Goal: Task Accomplishment & Management: Manage account settings

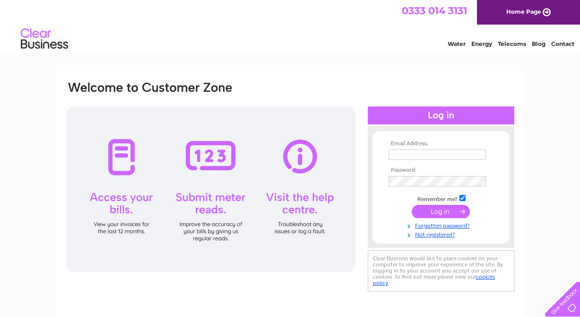
type input "flit@btconnect.com"
click at [439, 210] on input "submit" at bounding box center [441, 211] width 58 height 13
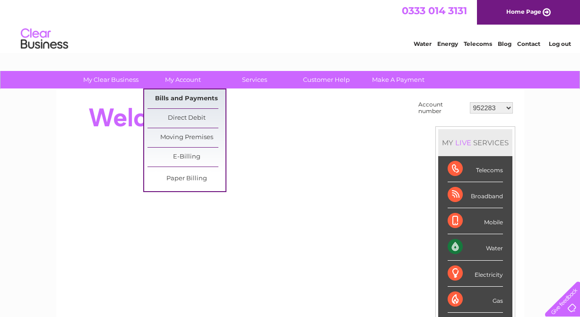
click at [197, 100] on link "Bills and Payments" at bounding box center [187, 98] width 78 height 19
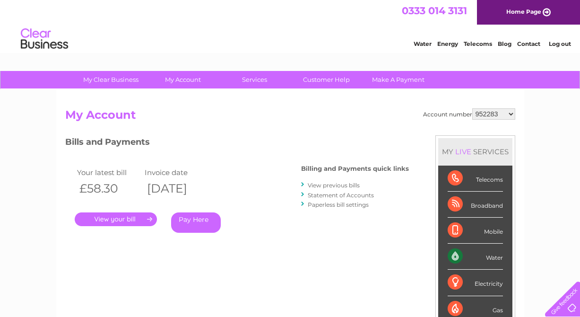
click at [195, 220] on link "Pay Here" at bounding box center [196, 222] width 50 height 20
click at [124, 218] on link "." at bounding box center [116, 219] width 82 height 14
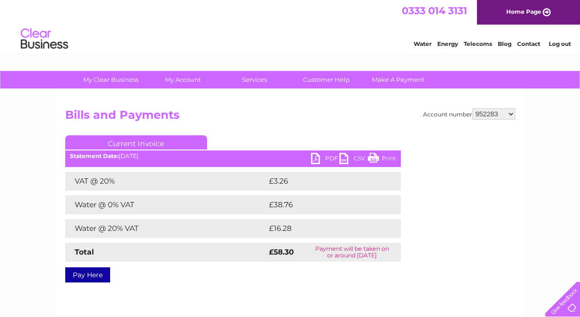
click at [317, 156] on link "PDF" at bounding box center [325, 160] width 28 height 14
click at [514, 112] on select "952283 1082045 30317039" at bounding box center [493, 113] width 43 height 11
select select "1082045"
click at [472, 108] on select "952283 1082045 30317039" at bounding box center [493, 113] width 43 height 11
click at [314, 158] on link "PDF" at bounding box center [325, 160] width 28 height 14
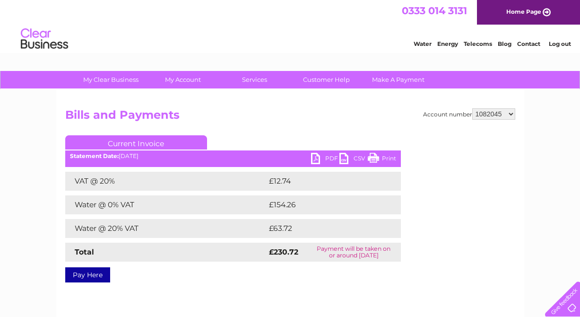
click at [511, 112] on select "952283 1082045 30317039" at bounding box center [493, 113] width 43 height 11
select select "30317039"
click at [472, 108] on select "952283 1082045 30317039" at bounding box center [493, 113] width 43 height 11
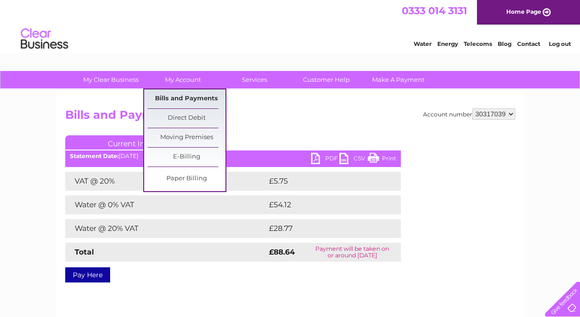
click at [185, 93] on link "Bills and Payments" at bounding box center [187, 98] width 78 height 19
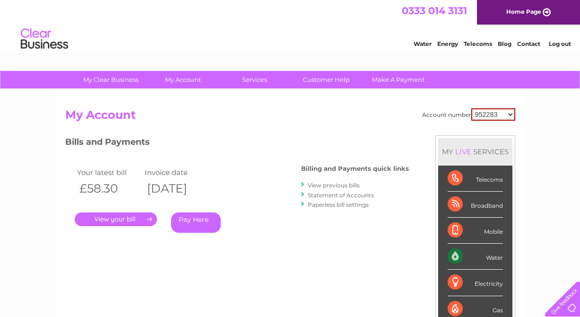
click at [510, 113] on select "952283 1082045 30317039" at bounding box center [493, 114] width 44 height 12
select select "30317039"
click at [471, 108] on select "952283 1082045 30317039" at bounding box center [493, 114] width 44 height 12
click at [118, 217] on link "." at bounding box center [116, 219] width 82 height 14
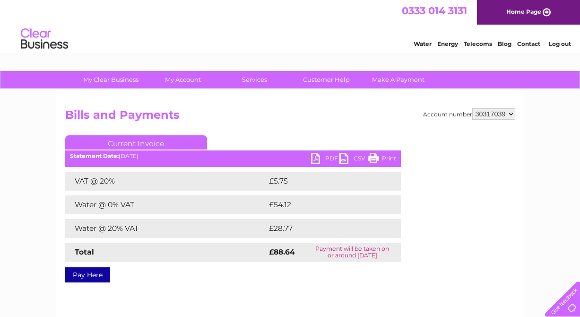
click at [376, 161] on link "Print" at bounding box center [382, 160] width 28 height 14
